Goal: Task Accomplishment & Management: Manage account settings

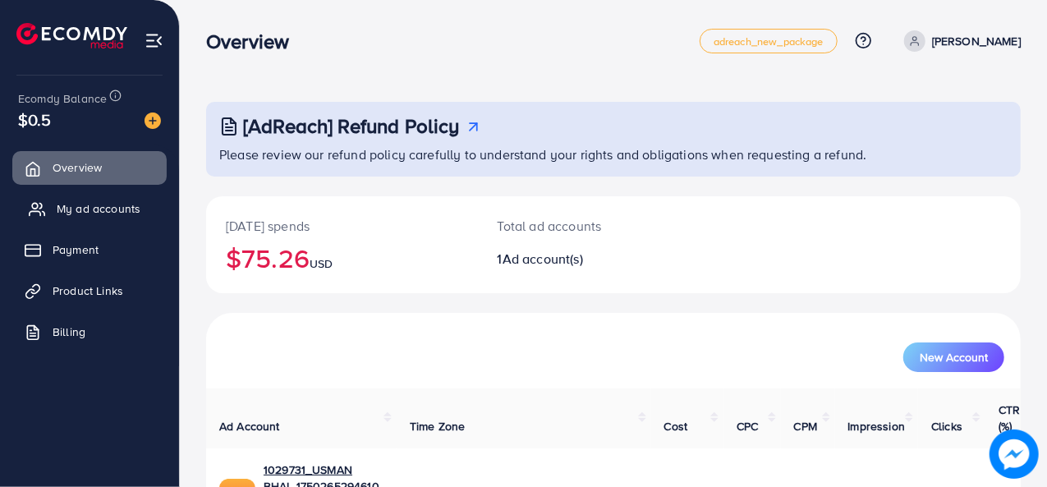
click at [89, 211] on span "My ad accounts" at bounding box center [99, 208] width 84 height 16
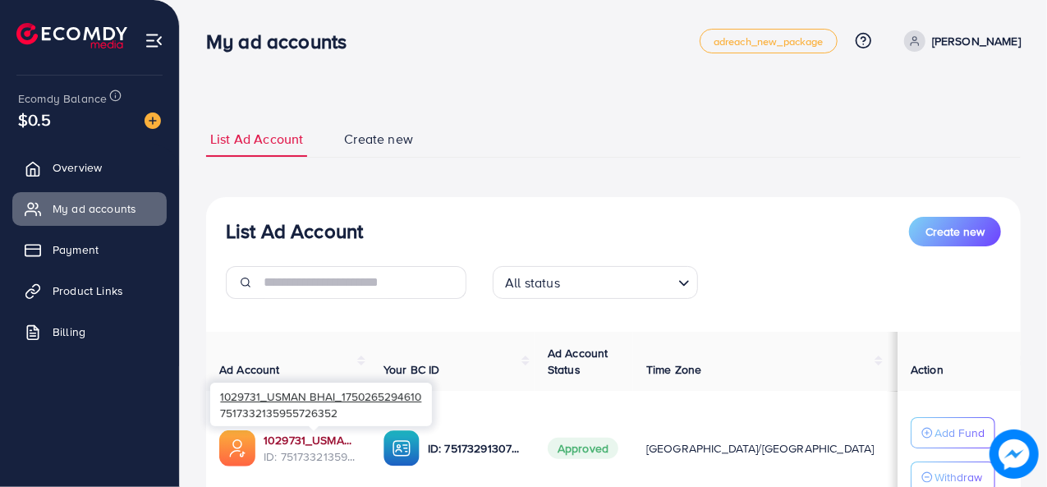
click at [312, 445] on link "1029731_USMAN BHAI_1750265294610" at bounding box center [311, 440] width 94 height 16
